Goal: Find contact information: Find contact information

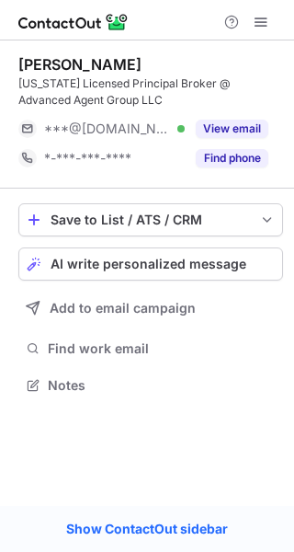
scroll to position [372, 294]
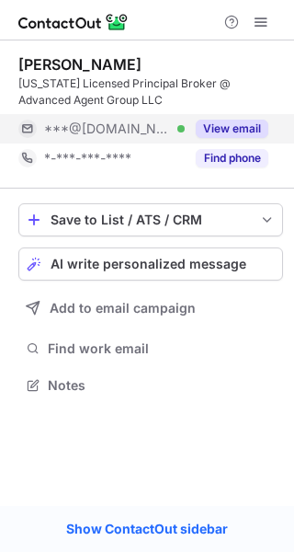
click at [234, 132] on button "View email" at bounding box center [232, 129] width 73 height 18
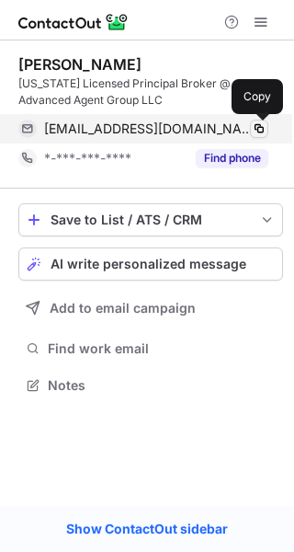
click at [259, 125] on span at bounding box center [259, 128] width 15 height 15
